Goal: Task Accomplishment & Management: Use online tool/utility

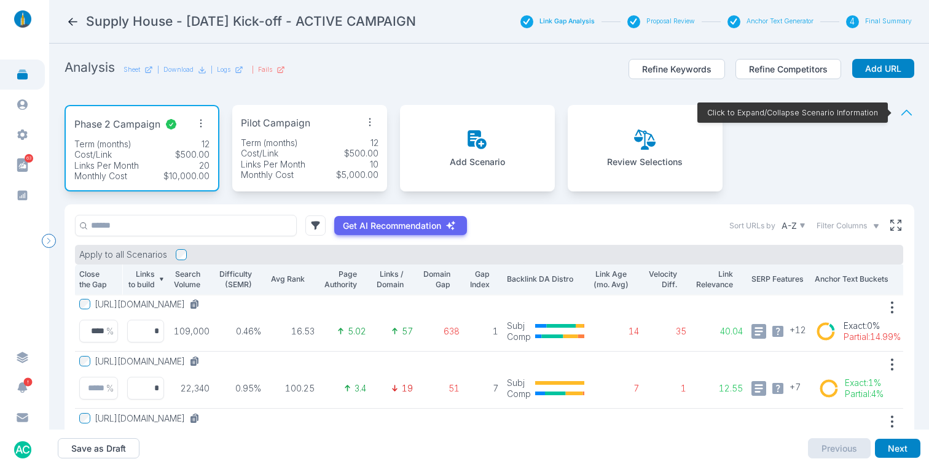
click at [71, 28] on div "Supply House - June 2025 Kick-off - ACTIVE CAMPAIGN" at bounding box center [277, 21] width 423 height 17
click at [71, 27] on icon at bounding box center [72, 21] width 13 height 13
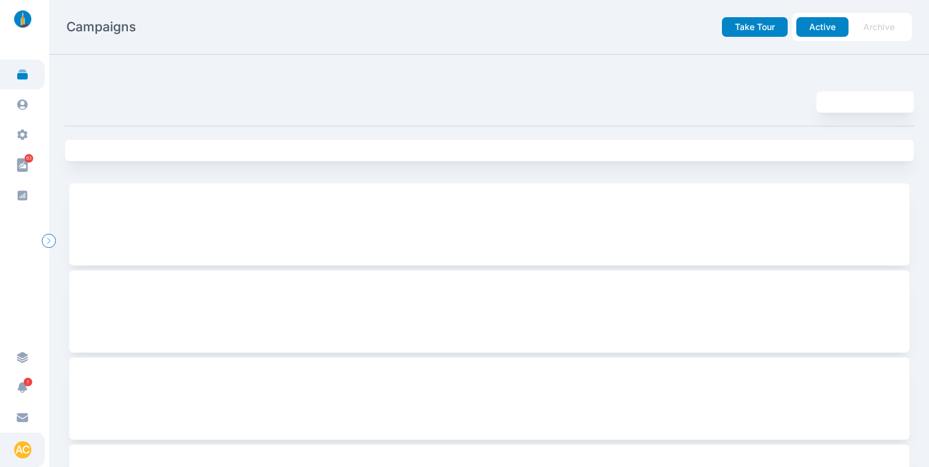
click at [22, 448] on div "AC" at bounding box center [22, 450] width 17 height 17
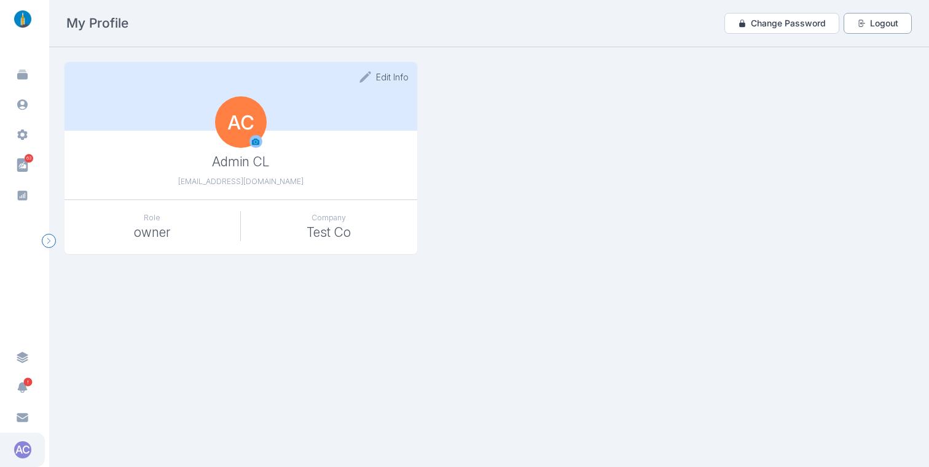
click at [880, 23] on button "Logout" at bounding box center [877, 23] width 68 height 21
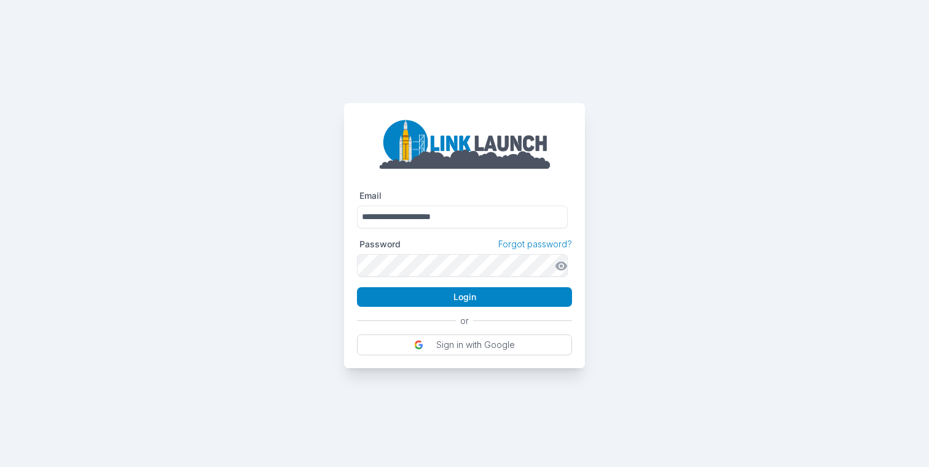
drag, startPoint x: 384, startPoint y: 216, endPoint x: 322, endPoint y: 216, distance: 61.4
click at [322, 216] on div "**********" at bounding box center [464, 184] width 929 height 368
type input "**********"
click at [712, 253] on div "**********" at bounding box center [464, 184] width 929 height 368
click at [502, 295] on button "Login" at bounding box center [464, 297] width 215 height 20
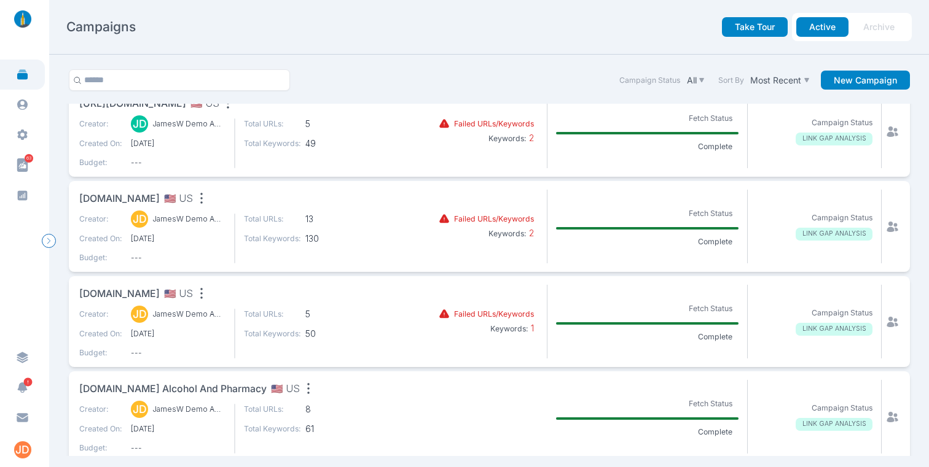
scroll to position [115, 0]
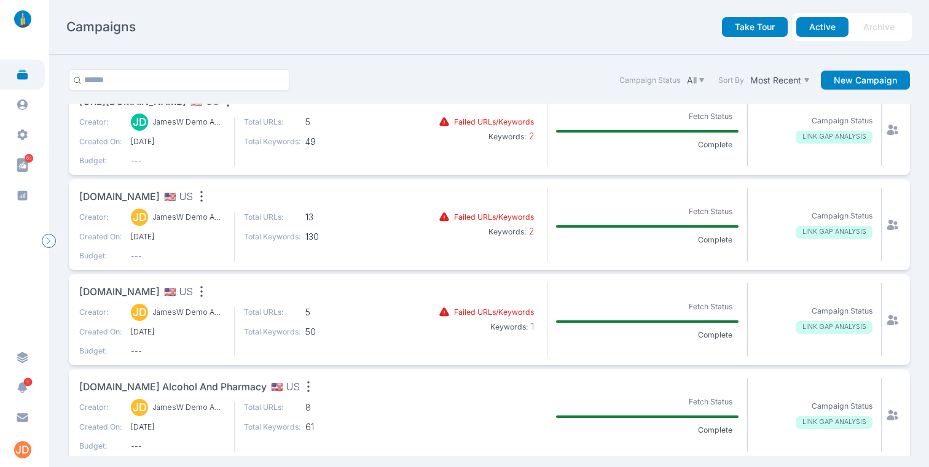
click at [93, 292] on span "[DOMAIN_NAME]" at bounding box center [119, 292] width 80 height 15
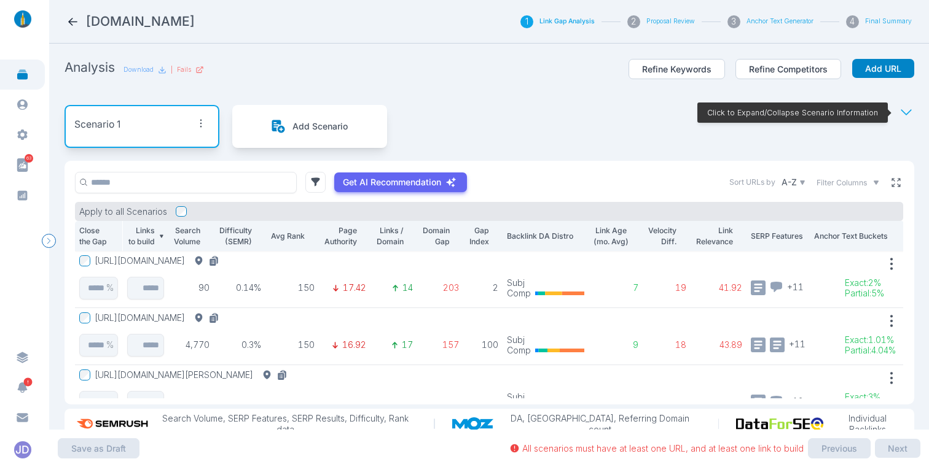
click at [890, 185] on icon at bounding box center [895, 182] width 11 height 11
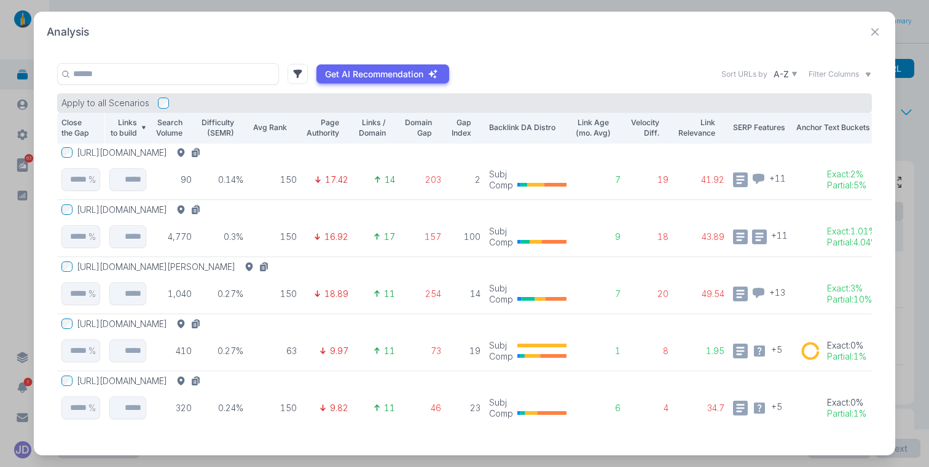
click at [206, 151] on button "[URL][DOMAIN_NAME]" at bounding box center [141, 152] width 129 height 11
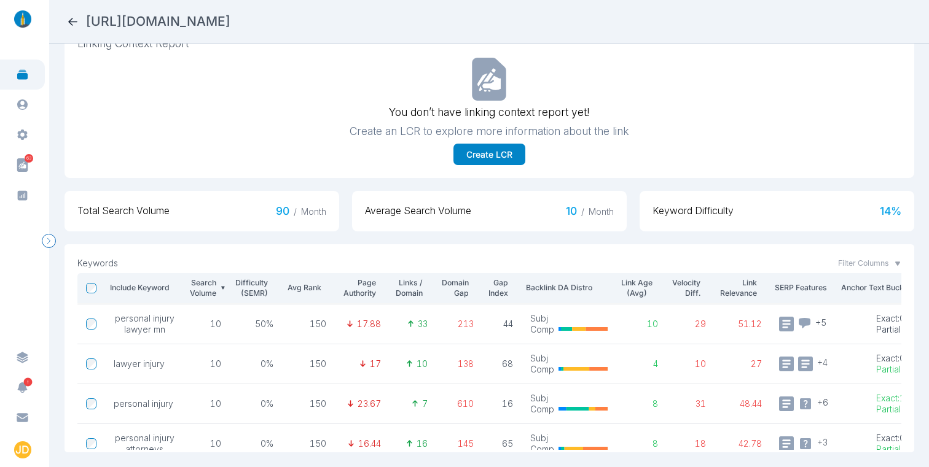
scroll to position [26, 0]
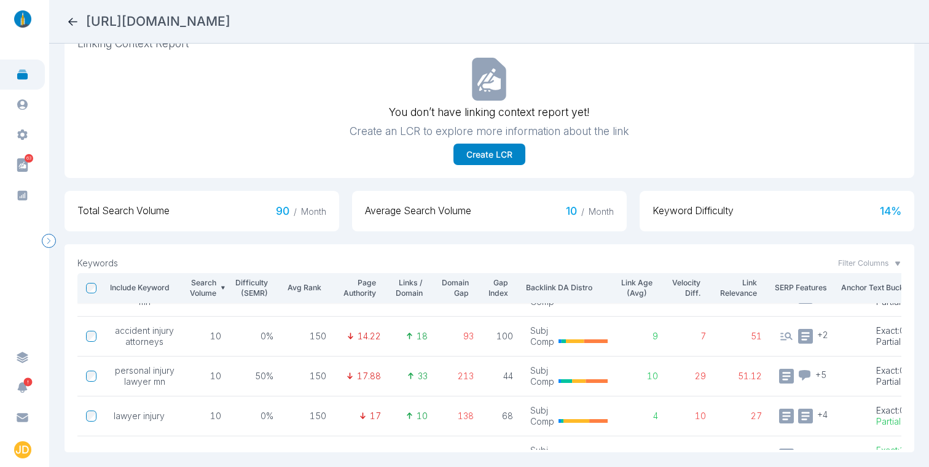
click at [230, 23] on h2 "[URL][DOMAIN_NAME]" at bounding box center [158, 21] width 144 height 17
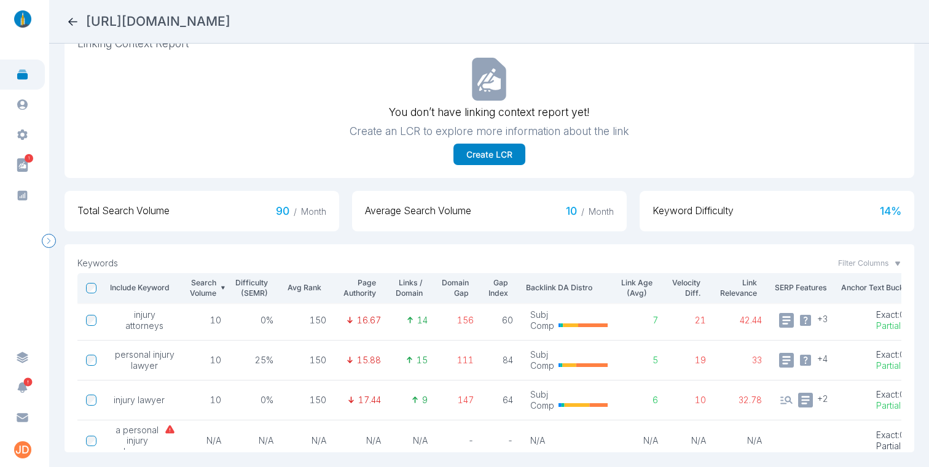
scroll to position [243, 0]
click at [230, 15] on h2 "[URL][DOMAIN_NAME]" at bounding box center [158, 21] width 144 height 17
click at [230, 17] on h2 "[URL][DOMAIN_NAME]" at bounding box center [158, 21] width 144 height 17
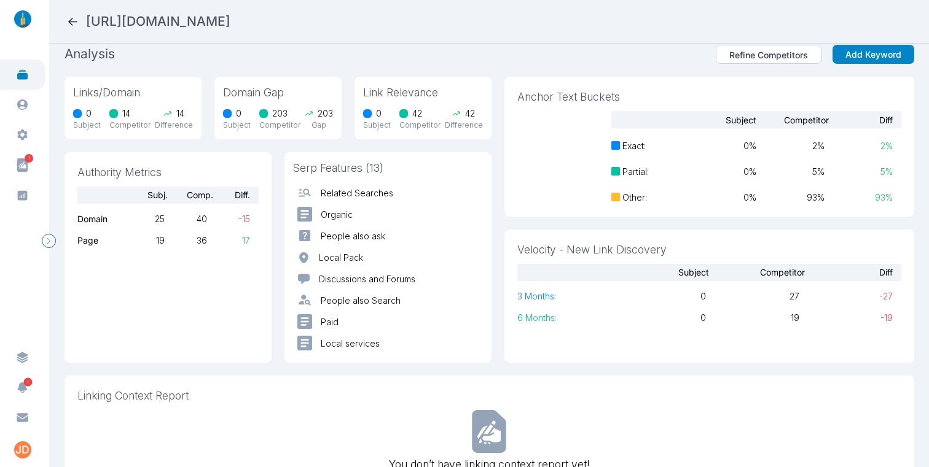
scroll to position [0, 0]
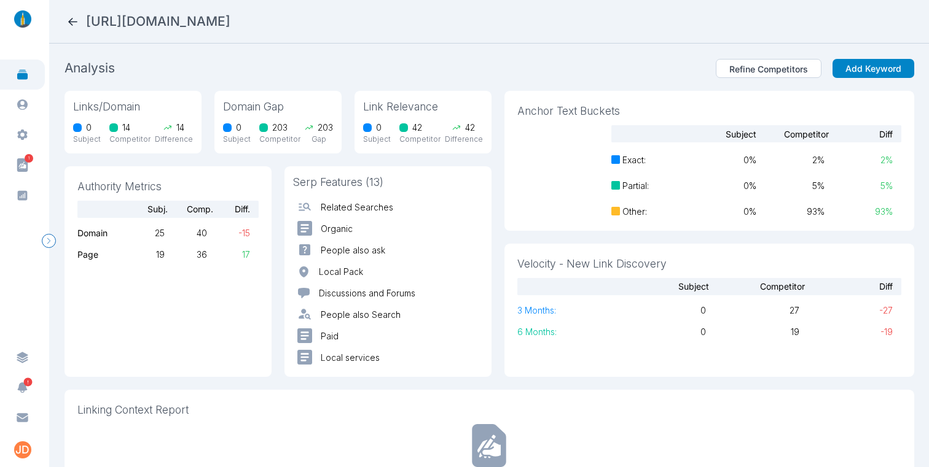
click at [70, 23] on icon at bounding box center [72, 22] width 9 height 8
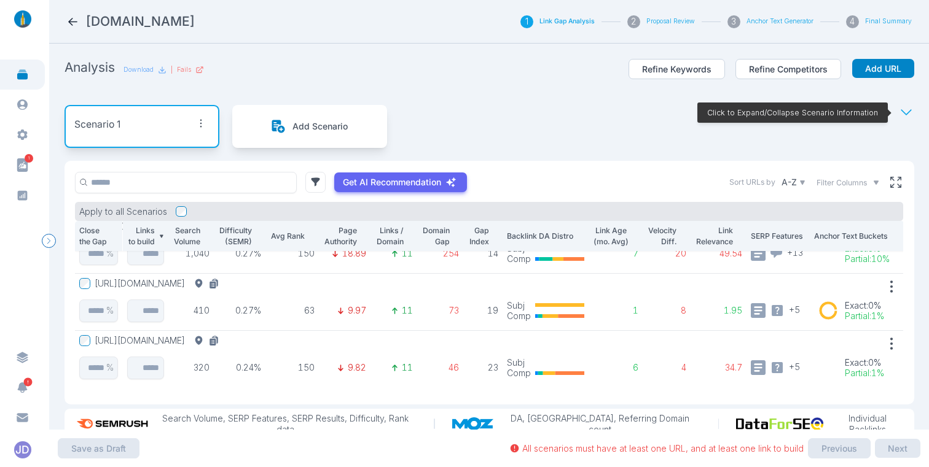
scroll to position [158, 0]
click at [858, 180] on div "Filter Columns" at bounding box center [847, 182] width 63 height 11
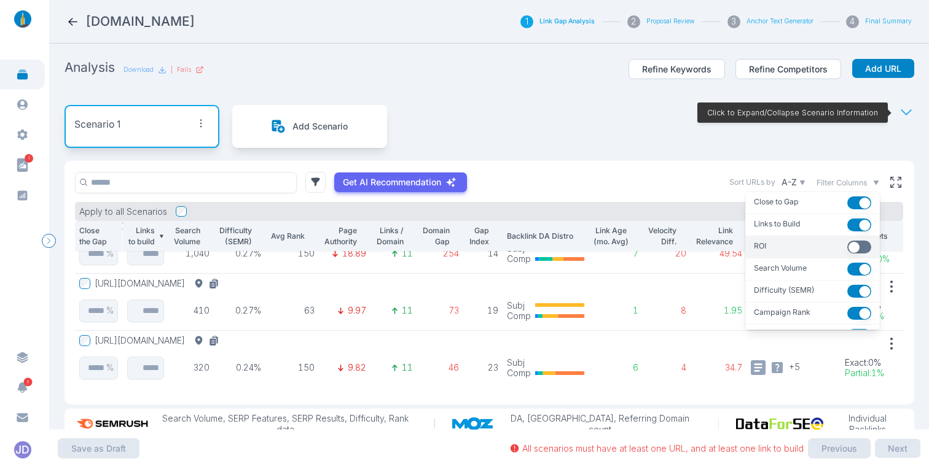
click at [847, 248] on button "button" at bounding box center [859, 247] width 24 height 13
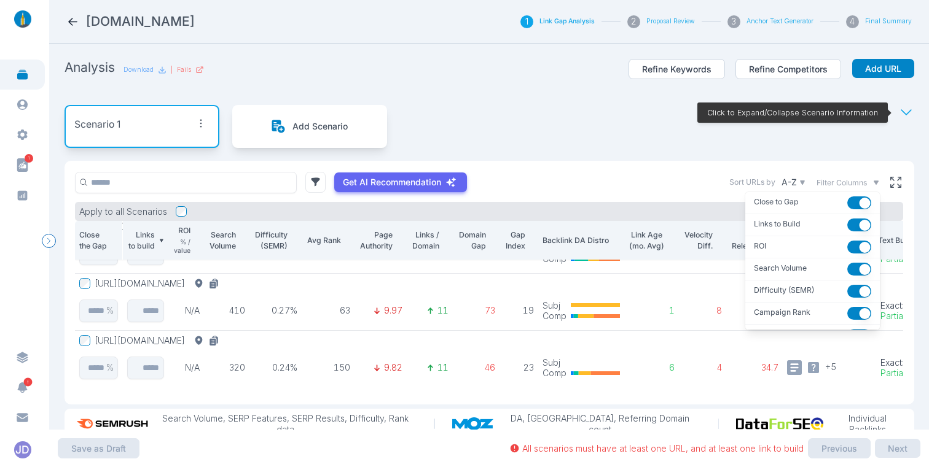
click at [838, 185] on span "Filter Columns" at bounding box center [841, 182] width 50 height 11
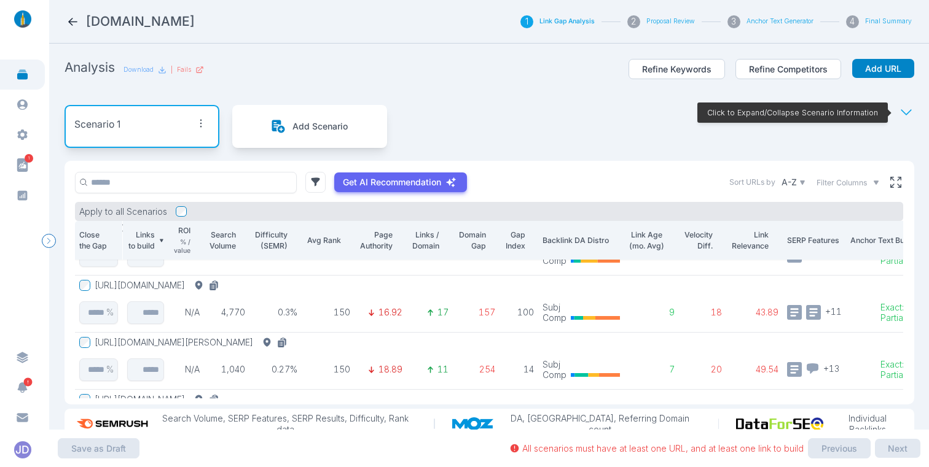
scroll to position [0, 0]
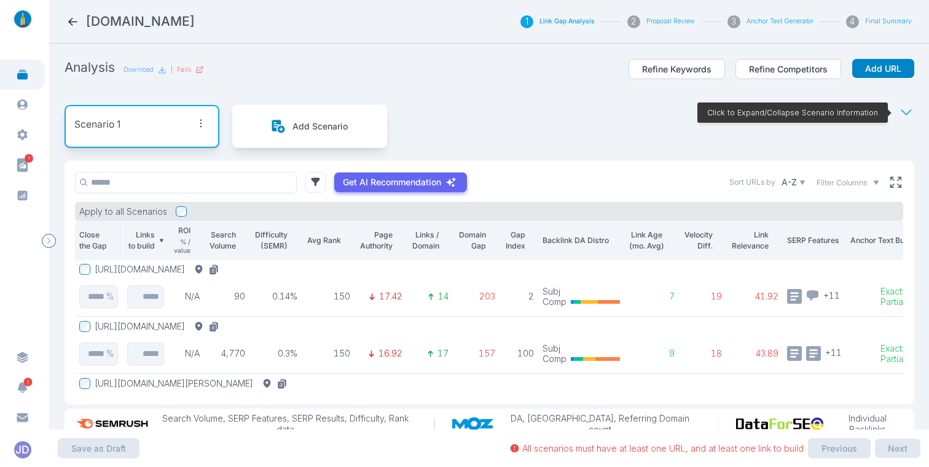
click at [830, 182] on span "Filter Columns" at bounding box center [841, 182] width 50 height 11
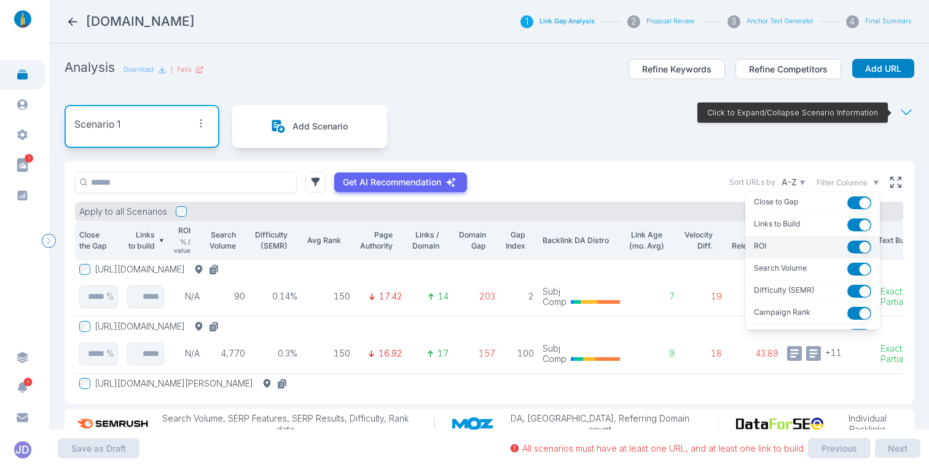
click at [847, 241] on button "button" at bounding box center [859, 247] width 24 height 13
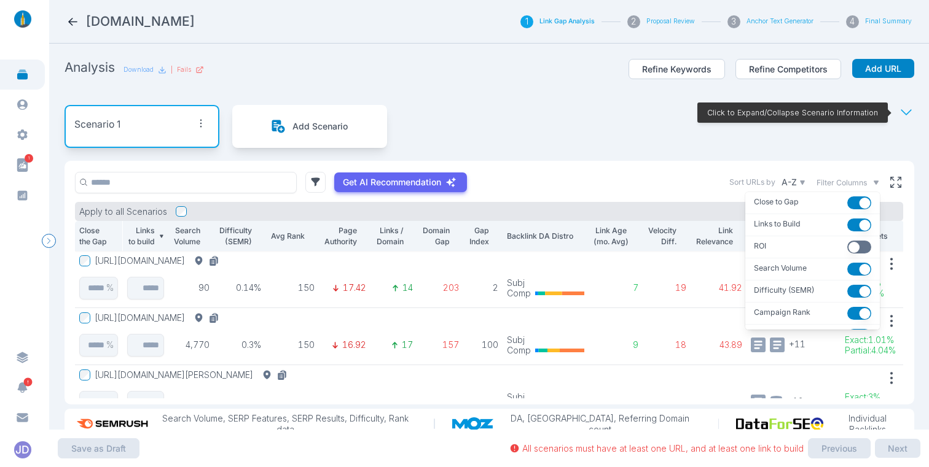
click at [851, 180] on span "Filter Columns" at bounding box center [841, 182] width 50 height 11
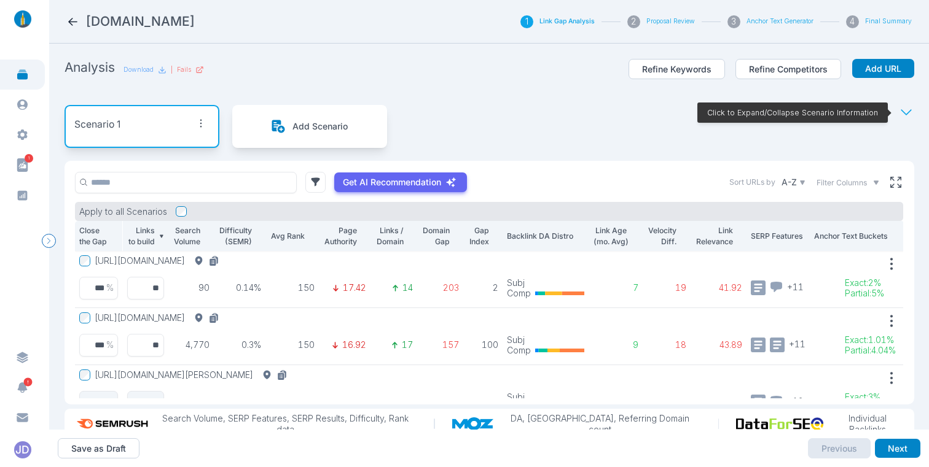
click at [903, 107] on icon at bounding box center [906, 112] width 15 height 15
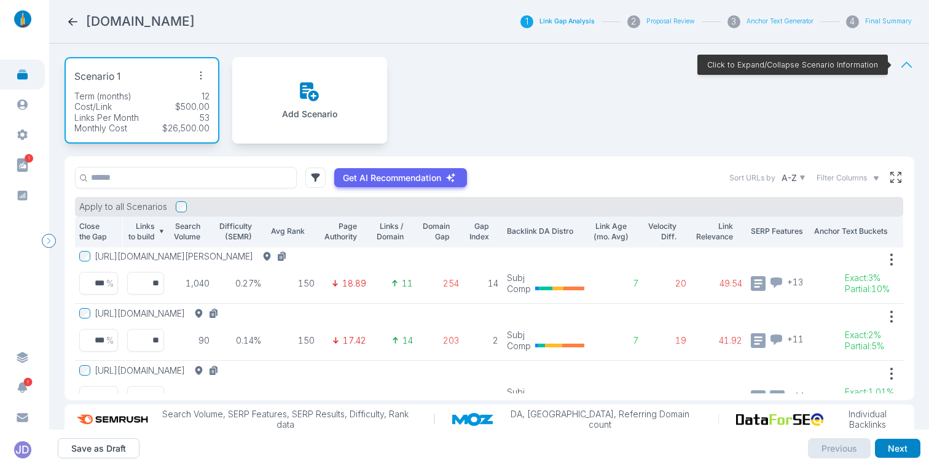
scroll to position [26, 0]
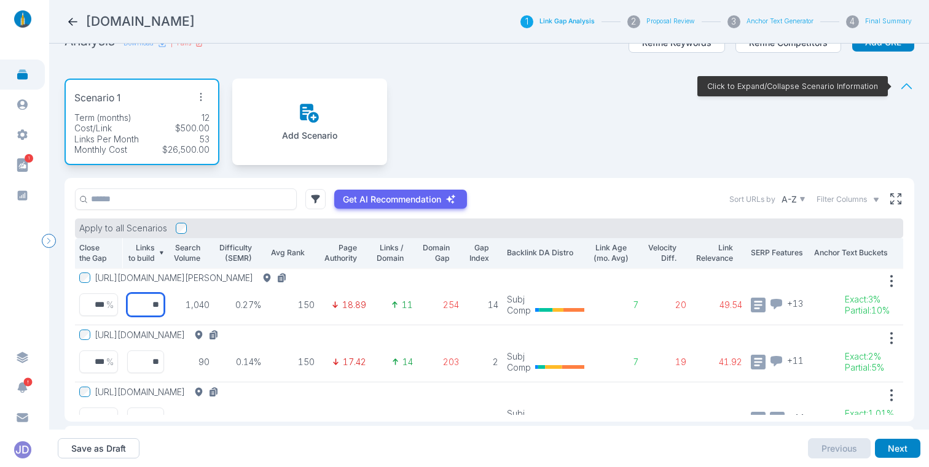
click at [147, 308] on input "**" at bounding box center [145, 305] width 37 height 23
type input "*"
click at [133, 369] on input "**" at bounding box center [145, 362] width 37 height 23
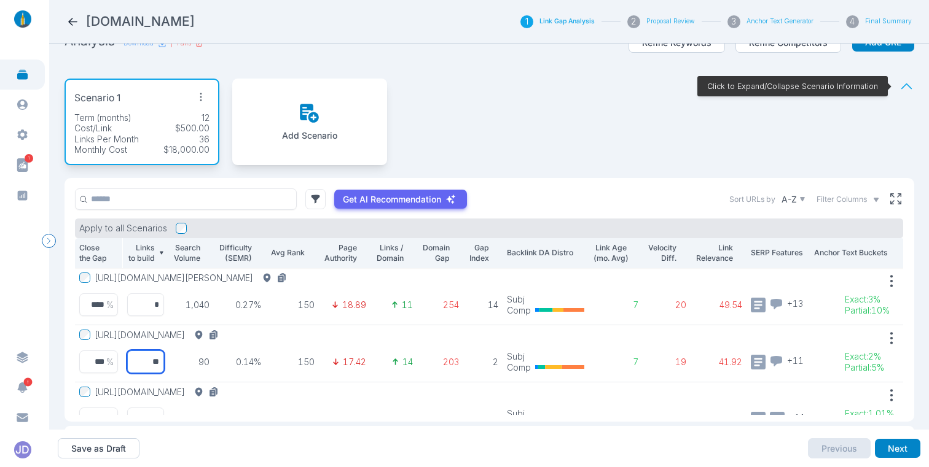
type input "*"
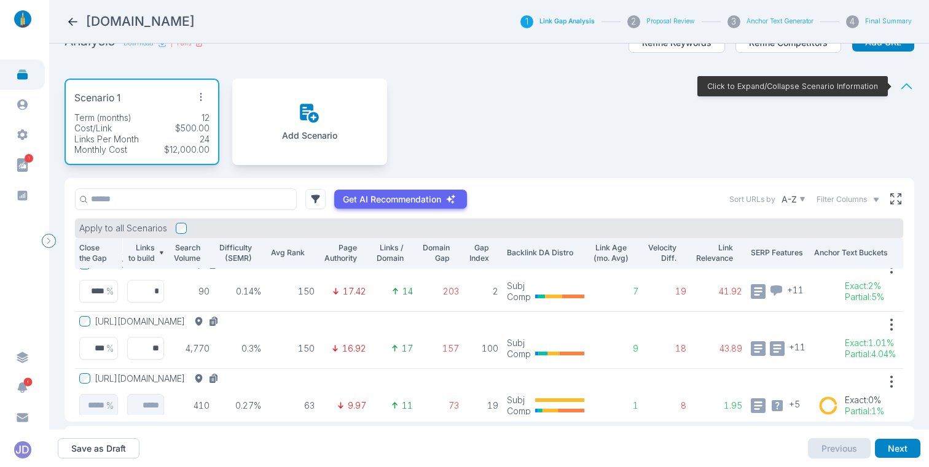
scroll to position [93, 0]
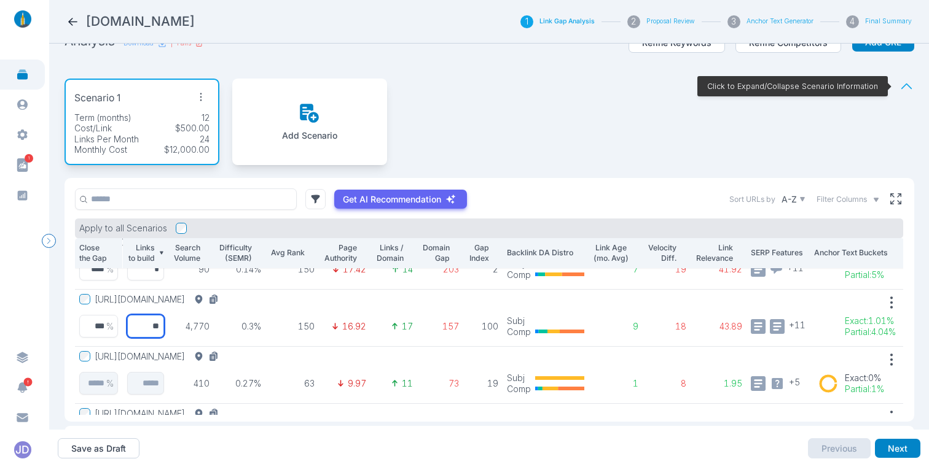
click at [151, 329] on input "**" at bounding box center [145, 326] width 37 height 23
type input "*"
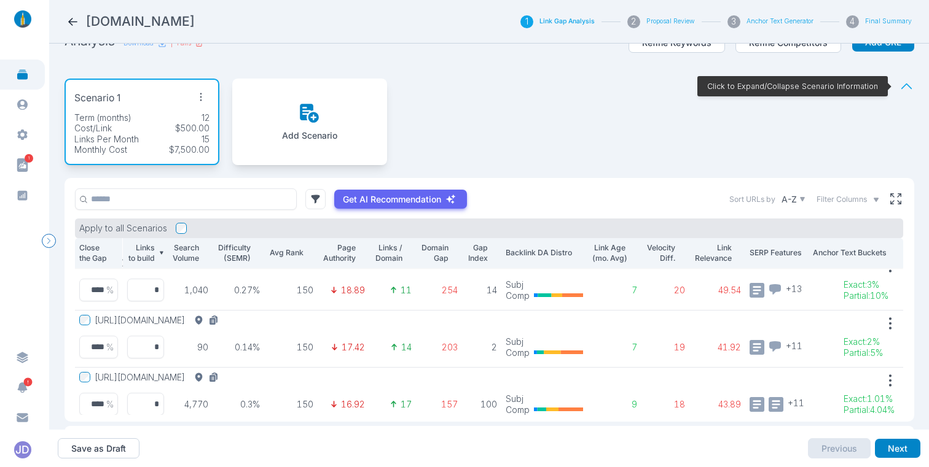
scroll to position [14, 23]
click at [118, 450] on button "Save as Draft" at bounding box center [99, 449] width 82 height 21
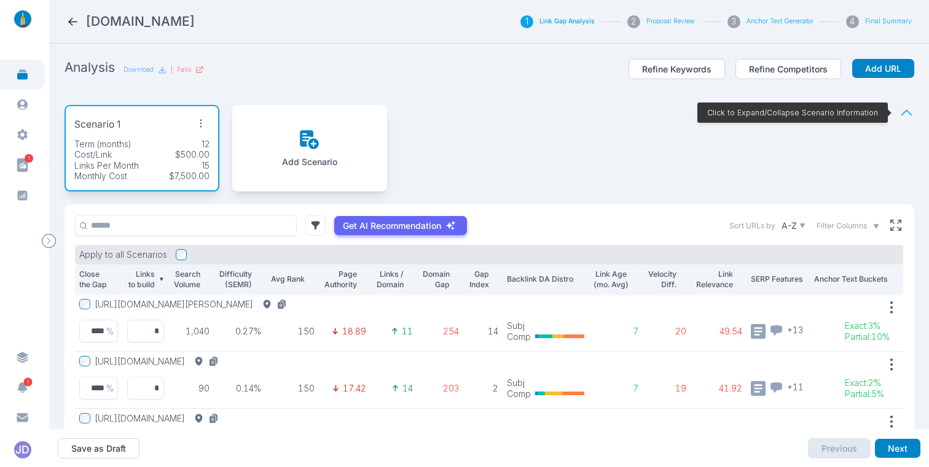
click at [278, 152] on div "Add Scenario" at bounding box center [309, 148] width 155 height 87
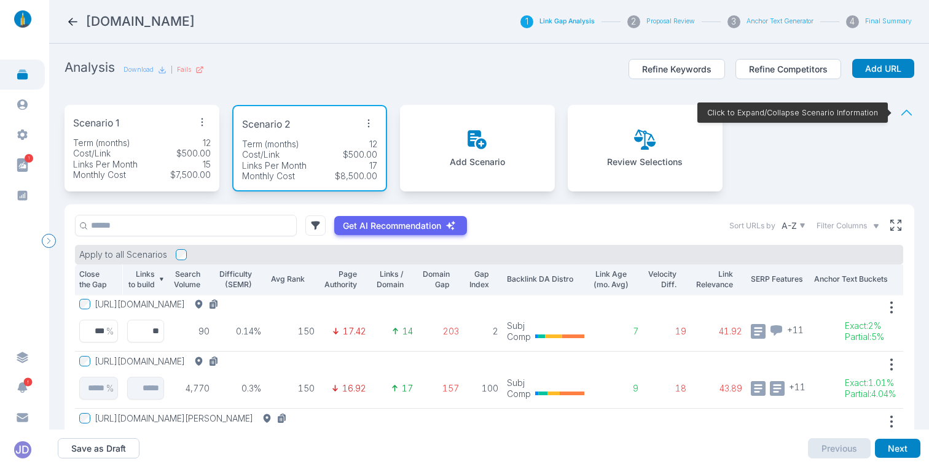
click at [90, 361] on div "[URL][DOMAIN_NAME]" at bounding box center [151, 361] width 144 height 11
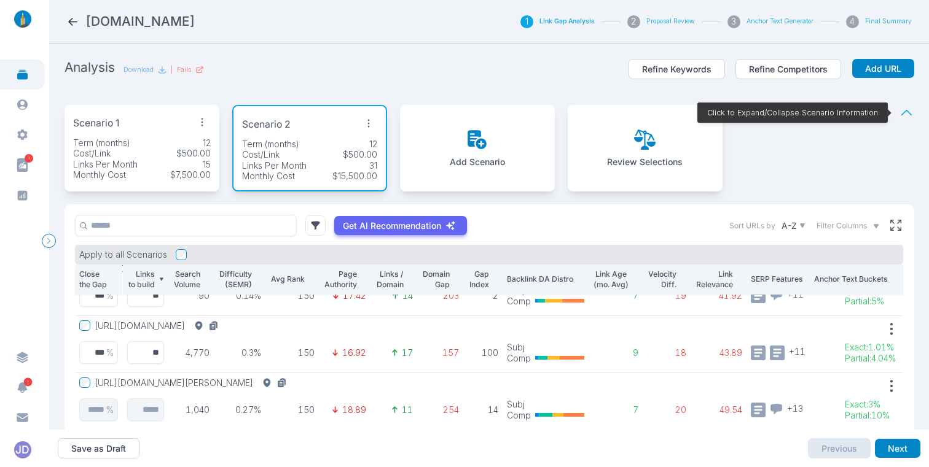
scroll to position [39, 0]
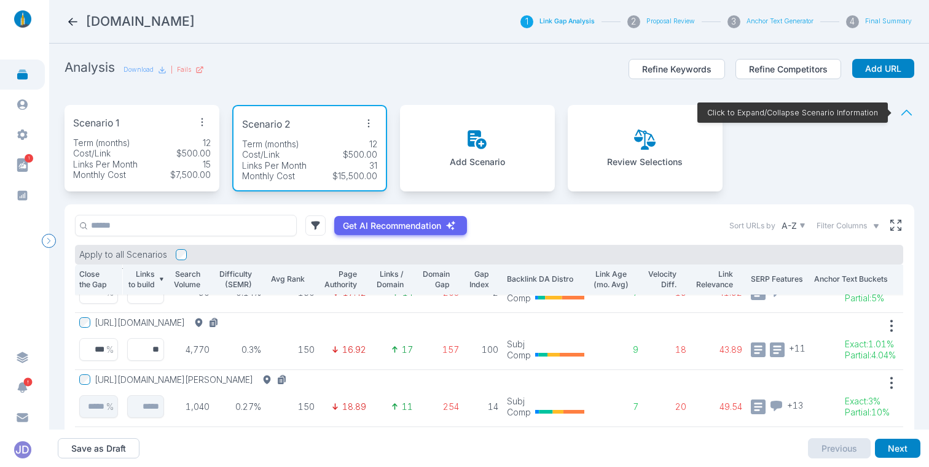
click at [472, 147] on icon at bounding box center [476, 139] width 21 height 21
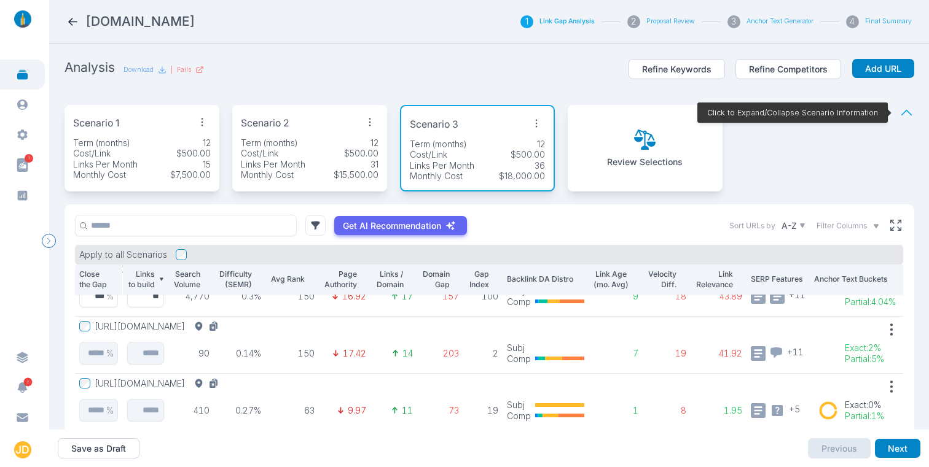
scroll to position [104, 0]
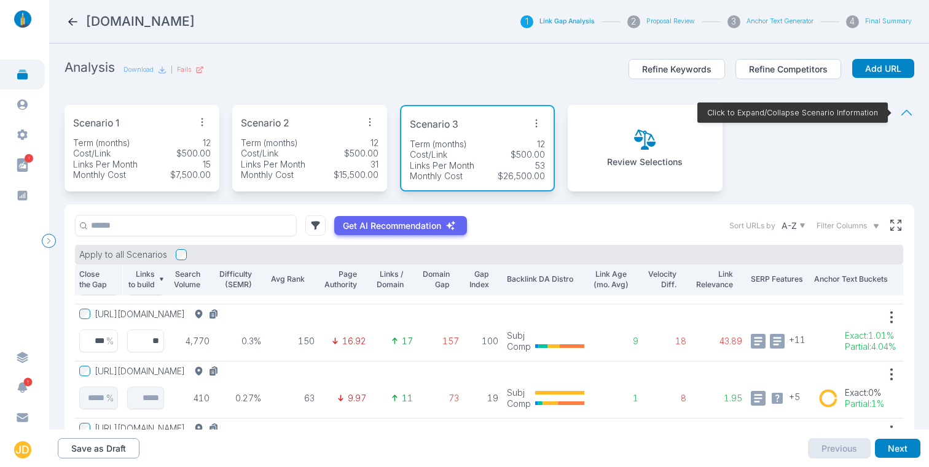
click at [101, 454] on button "Save as Draft" at bounding box center [99, 449] width 82 height 21
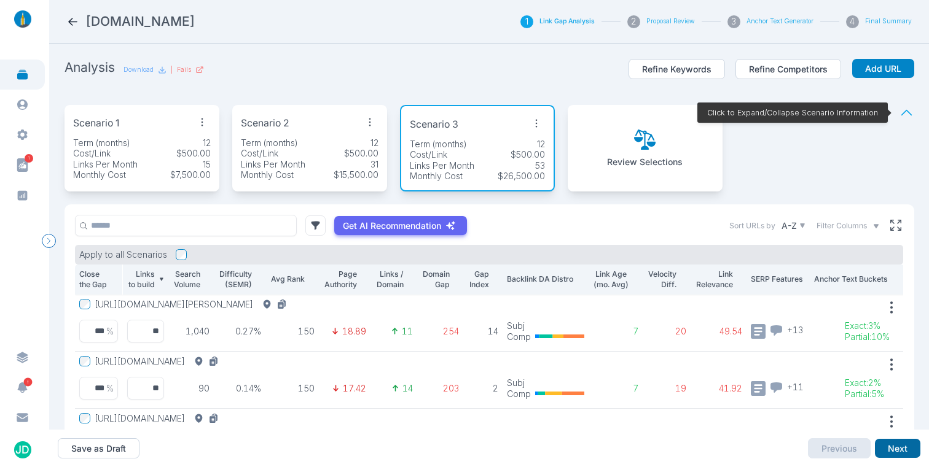
click at [897, 451] on button "Next" at bounding box center [897, 449] width 45 height 20
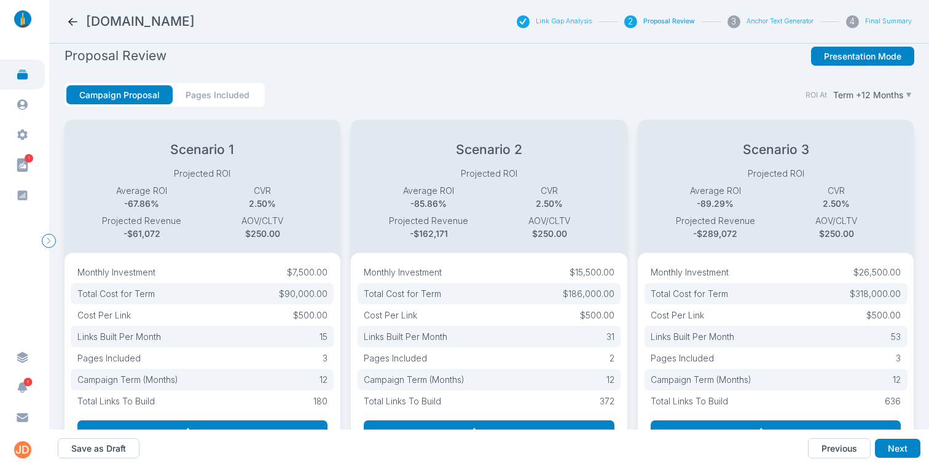
scroll to position [15, 0]
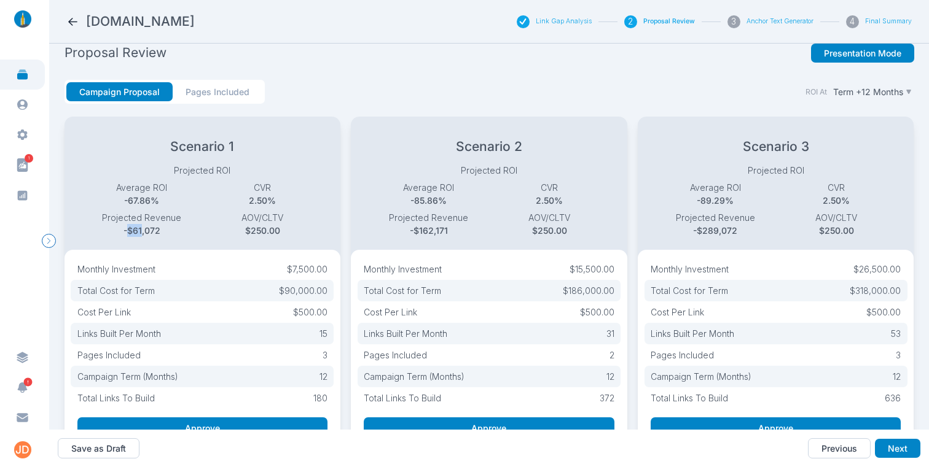
drag, startPoint x: 127, startPoint y: 233, endPoint x: 142, endPoint y: 233, distance: 15.4
click at [142, 233] on p "-$61,072" at bounding box center [142, 230] width 121 height 13
click at [824, 448] on button "Previous" at bounding box center [839, 449] width 63 height 21
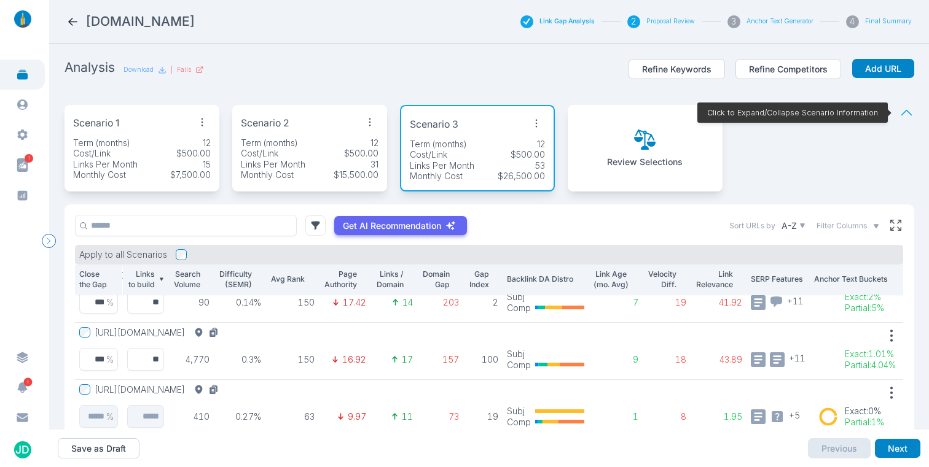
scroll to position [95, 0]
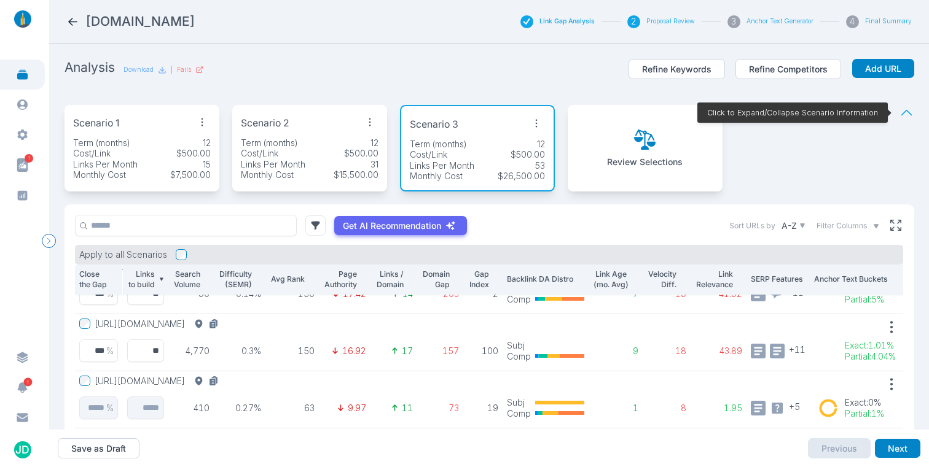
click at [185, 138] on div "Term (months) 12" at bounding box center [142, 143] width 138 height 11
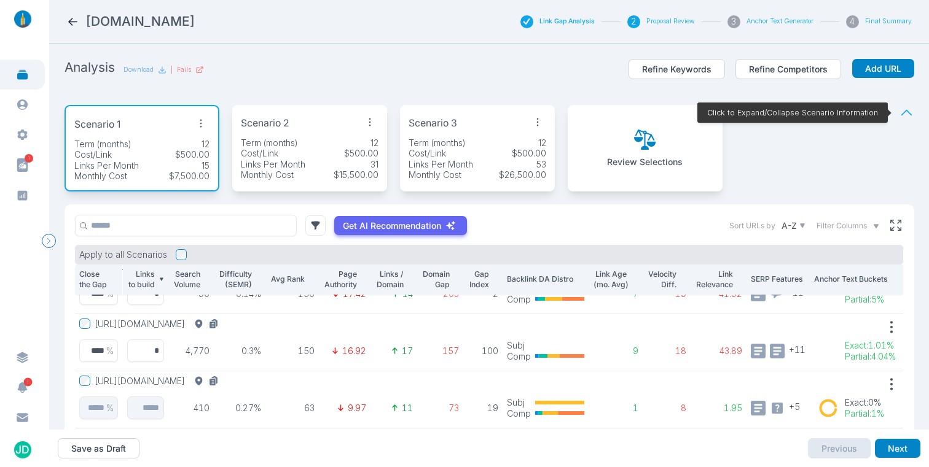
click at [200, 122] on icon "button" at bounding box center [200, 123] width 17 height 17
click at [171, 150] on span "Edit Scenario" at bounding box center [168, 148] width 53 height 10
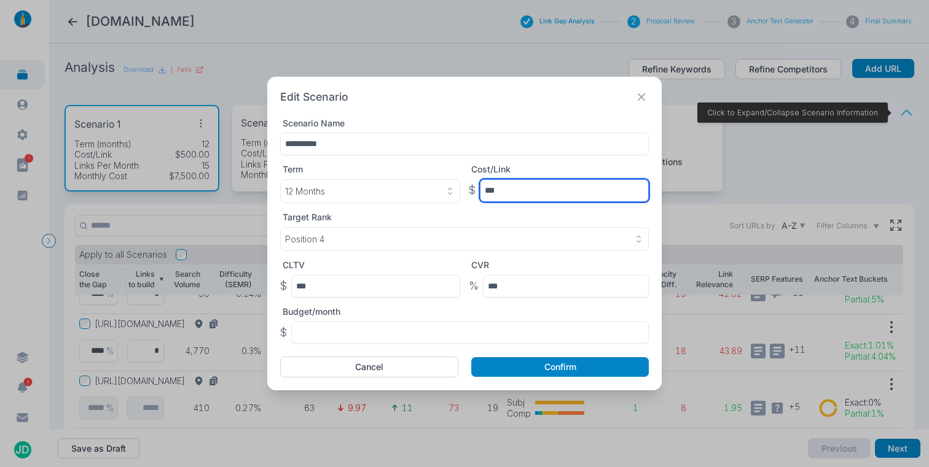
click at [511, 191] on input "***" at bounding box center [564, 190] width 169 height 23
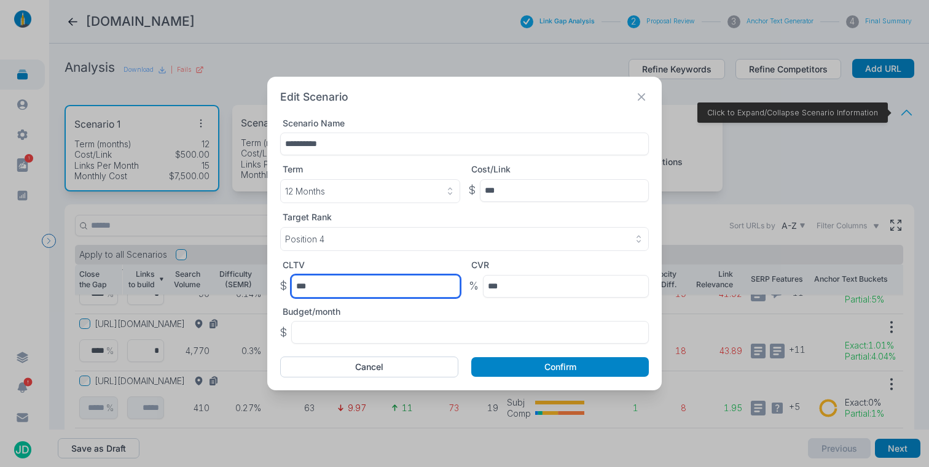
click at [327, 288] on input "***" at bounding box center [375, 286] width 169 height 23
type input "****"
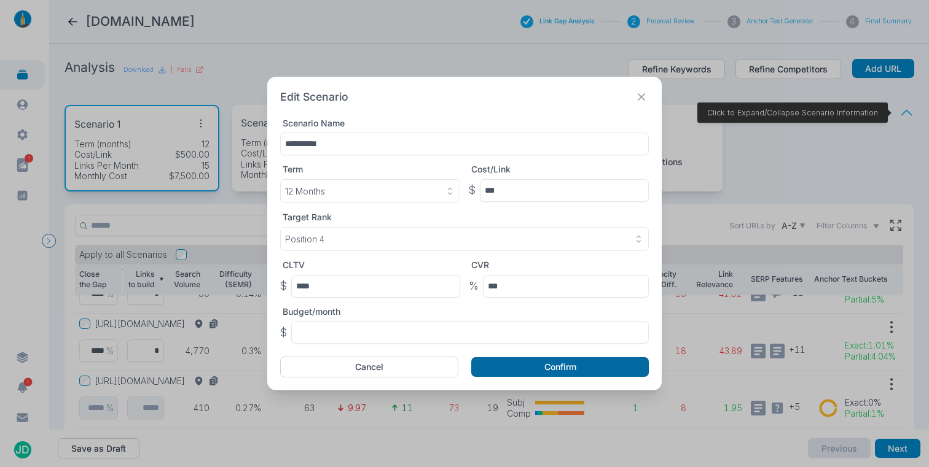
click at [520, 360] on button "Confirm" at bounding box center [559, 367] width 177 height 20
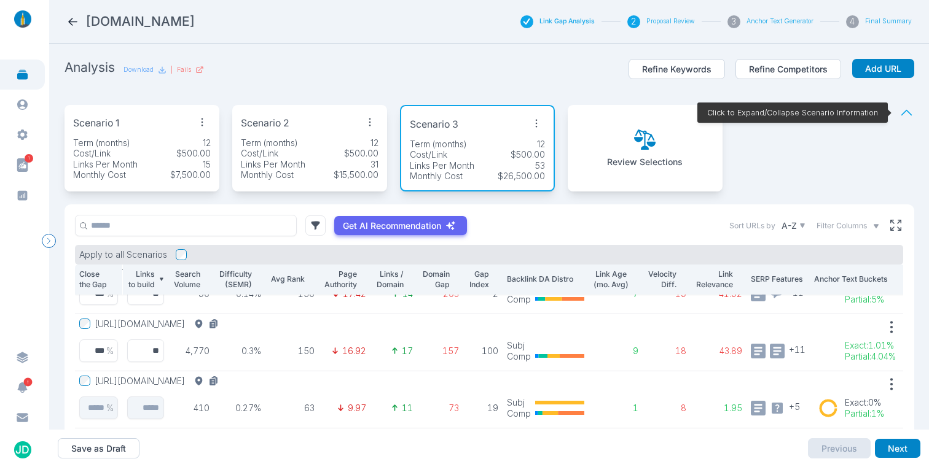
click at [373, 123] on icon "button" at bounding box center [369, 122] width 17 height 17
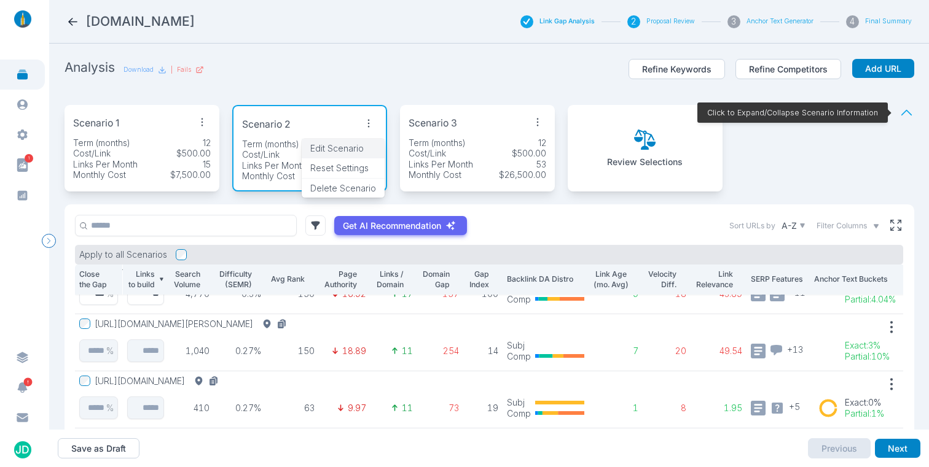
click at [336, 146] on span "Edit Scenario" at bounding box center [336, 148] width 53 height 10
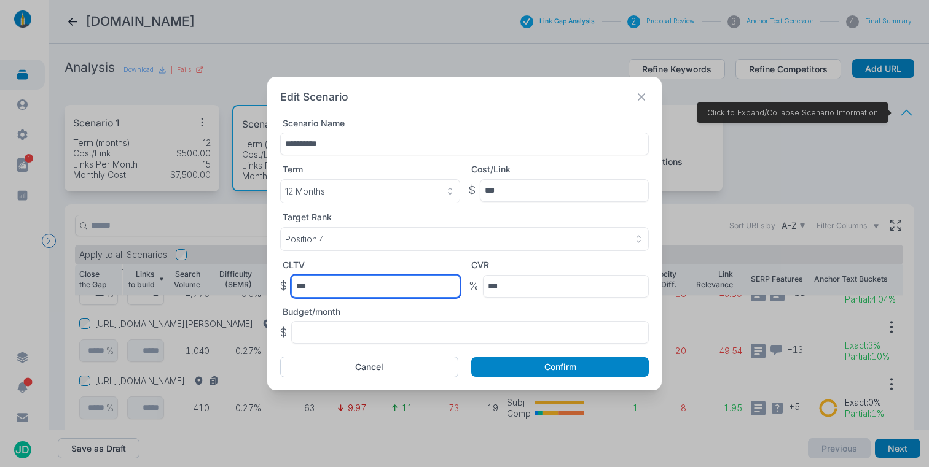
click at [332, 290] on input "***" at bounding box center [375, 286] width 169 height 23
paste input "*"
type input "****"
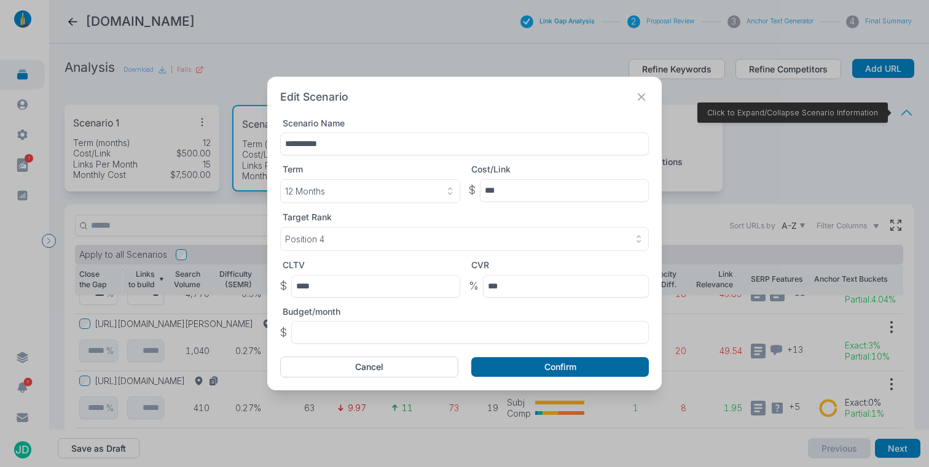
click at [556, 367] on button "Confirm" at bounding box center [559, 367] width 177 height 20
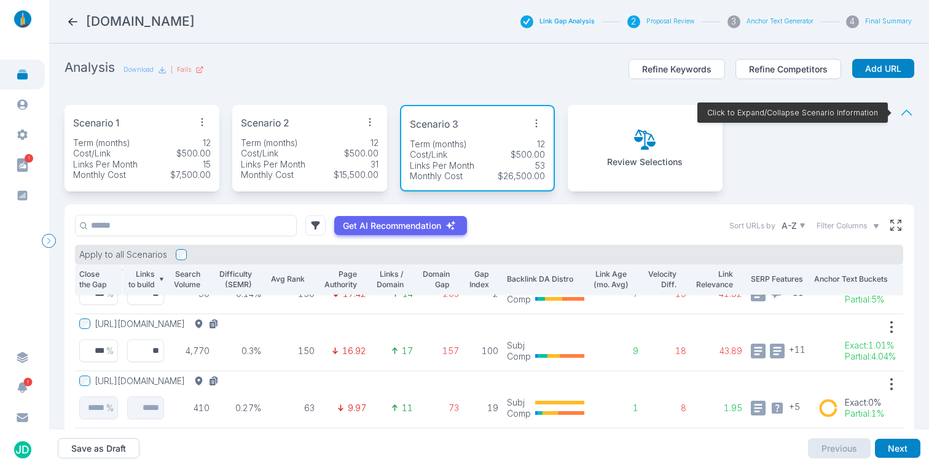
click at [536, 123] on icon "button" at bounding box center [536, 123] width 2 height 8
click at [506, 147] on span "Edit Scenario" at bounding box center [504, 148] width 53 height 10
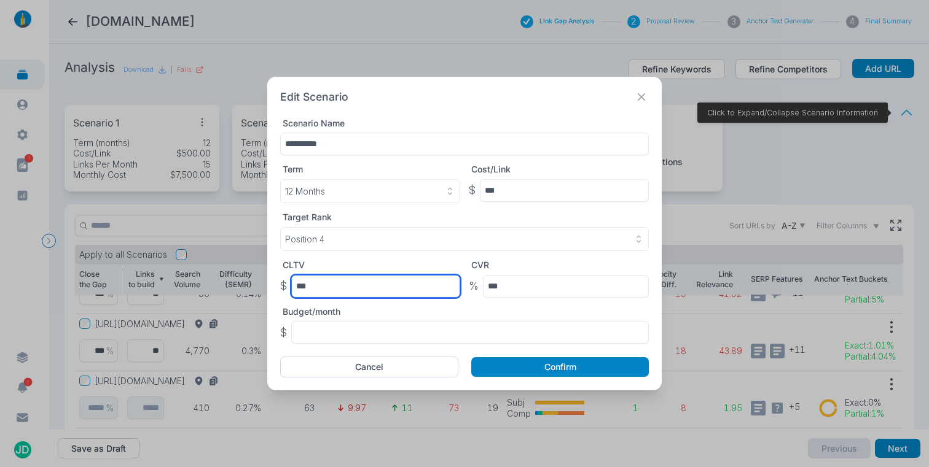
click at [339, 286] on input "***" at bounding box center [375, 286] width 169 height 23
paste input "*"
type input "****"
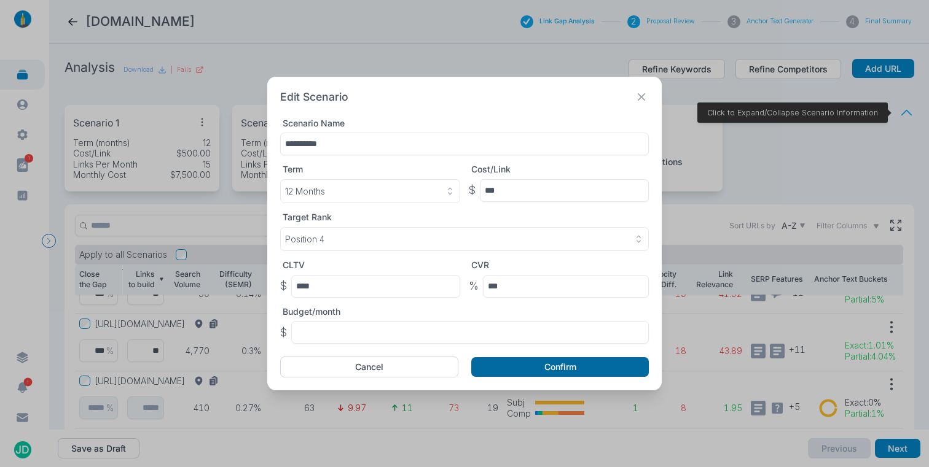
click at [563, 372] on button "Confirm" at bounding box center [559, 367] width 177 height 20
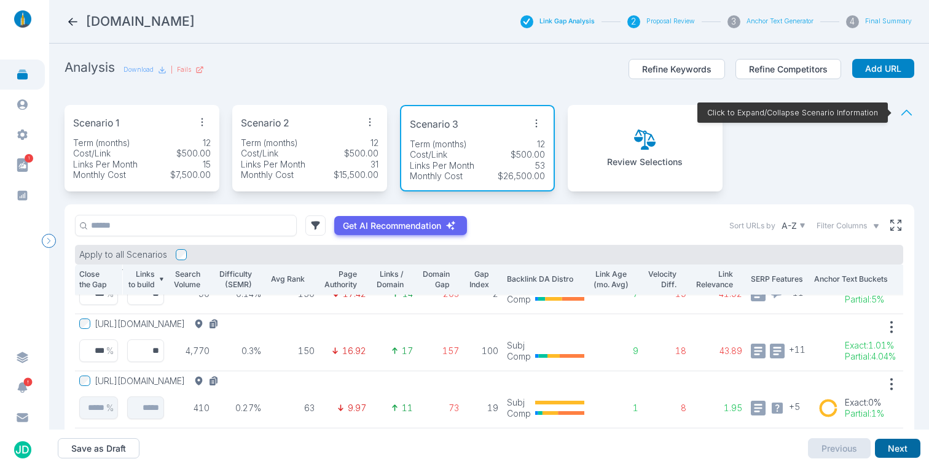
click at [907, 441] on button "Next" at bounding box center [897, 449] width 45 height 20
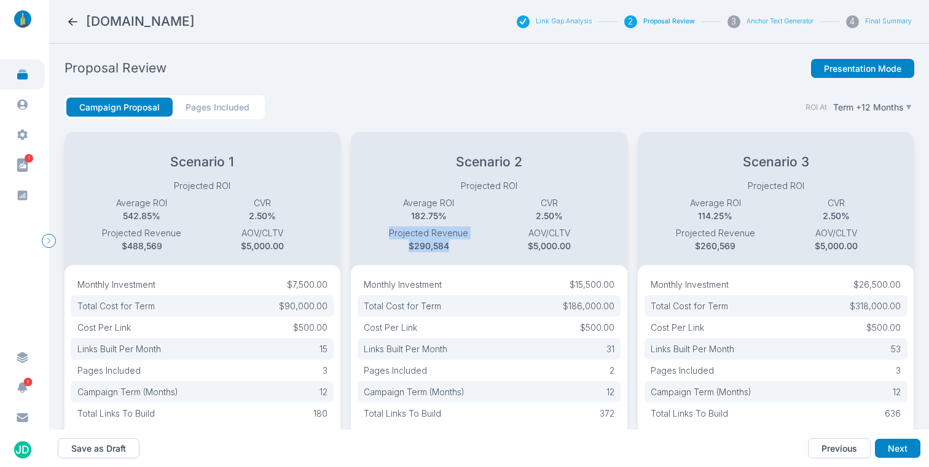
drag, startPoint x: 454, startPoint y: 243, endPoint x: 384, endPoint y: 233, distance: 70.7
click at [383, 233] on div "Projected Revenue $290,584" at bounding box center [428, 240] width 121 height 26
click at [368, 240] on p "$290,584" at bounding box center [428, 246] width 121 height 13
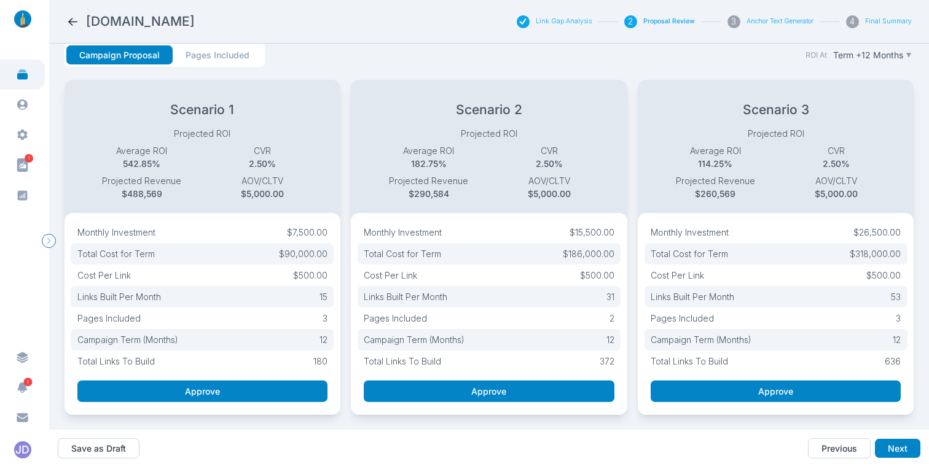
scroll to position [61, 0]
